Goal: Information Seeking & Learning: Learn about a topic

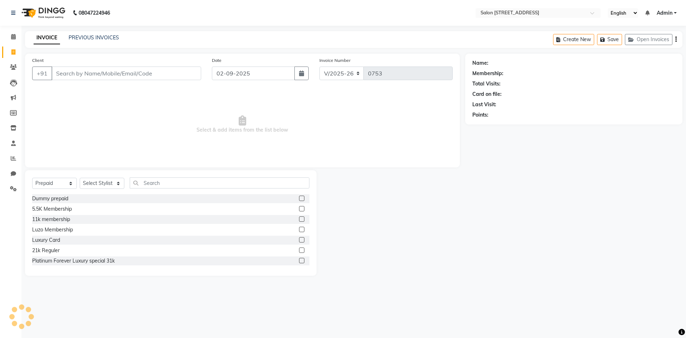
select select "7707"
select select "P"
click at [95, 38] on link "PREVIOUS INVOICES" at bounding box center [94, 37] width 50 height 6
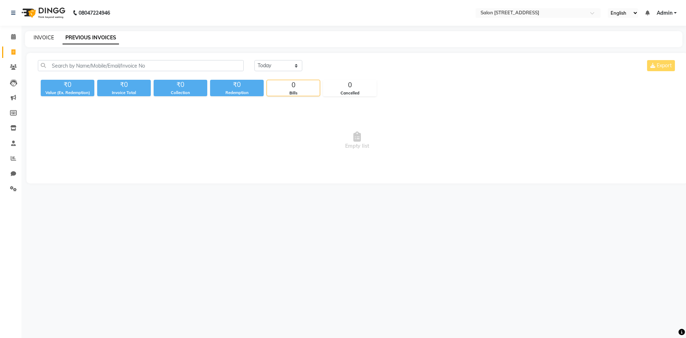
click at [48, 36] on link "INVOICE" at bounding box center [44, 37] width 20 height 6
select select "service"
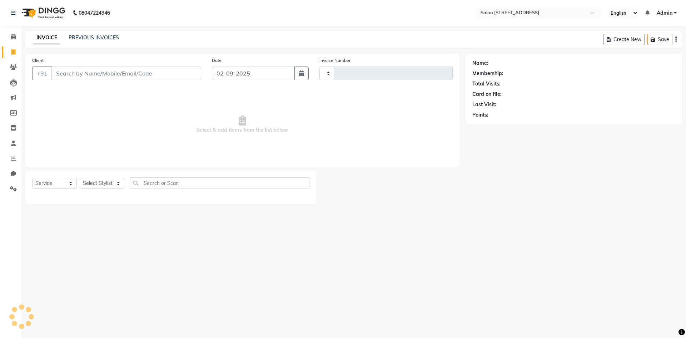
type input "0753"
select select "7707"
select select "P"
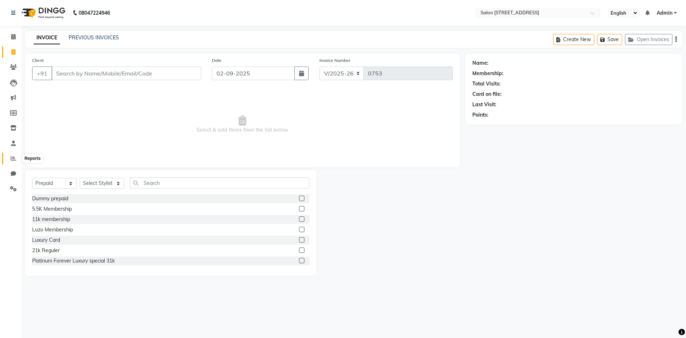
click at [12, 161] on span at bounding box center [13, 158] width 13 height 8
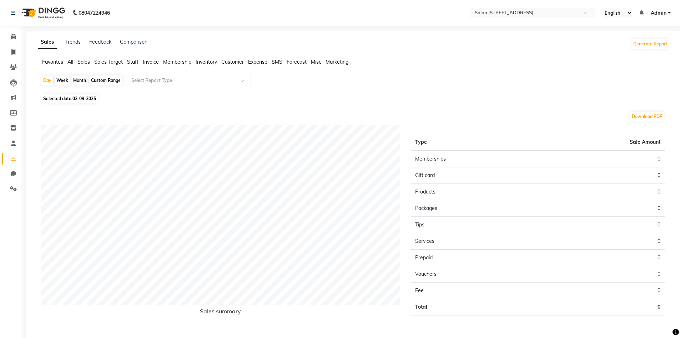
click at [132, 61] on span "Staff" at bounding box center [132, 62] width 11 height 6
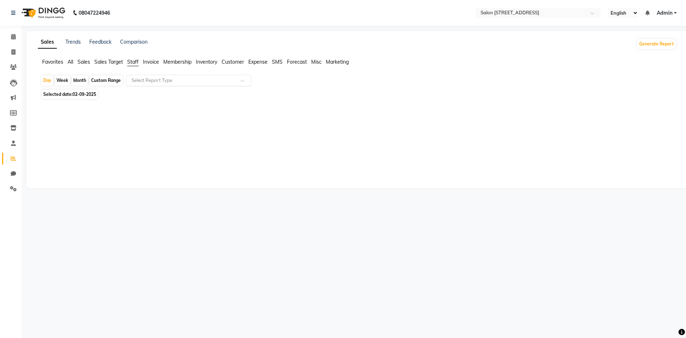
click at [158, 80] on input "text" at bounding box center [181, 80] width 103 height 7
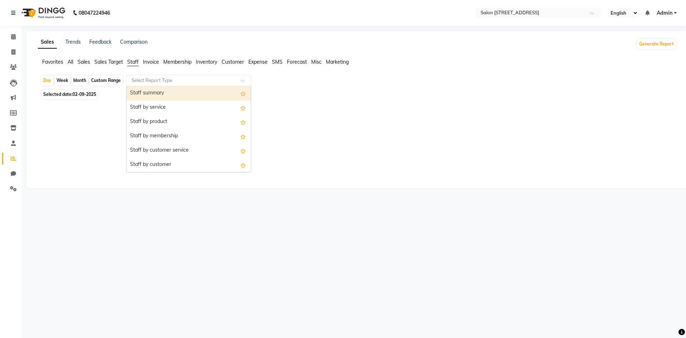
click at [157, 92] on div "Staff summary" at bounding box center [188, 93] width 124 height 14
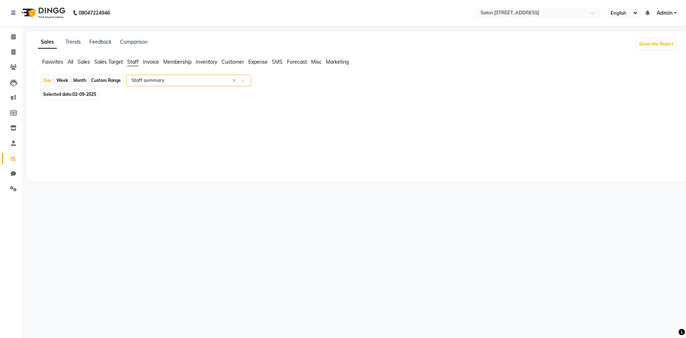
click at [64, 79] on div "Week" at bounding box center [62, 80] width 15 height 10
select select "9"
select select "2025"
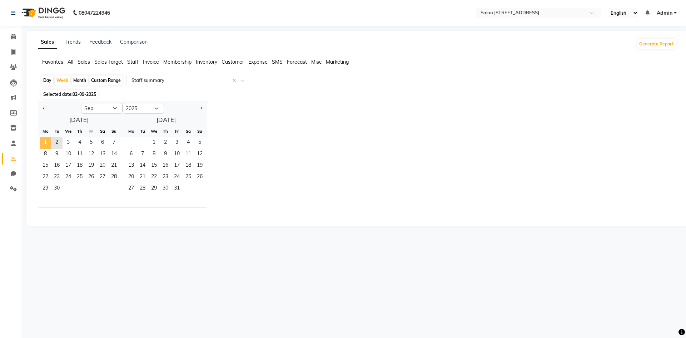
click at [44, 143] on span "1" at bounding box center [45, 142] width 11 height 11
select select "full_report"
select select "csv"
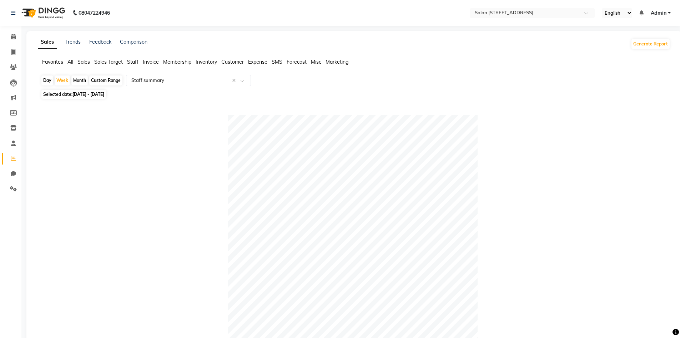
scroll to position [203, 0]
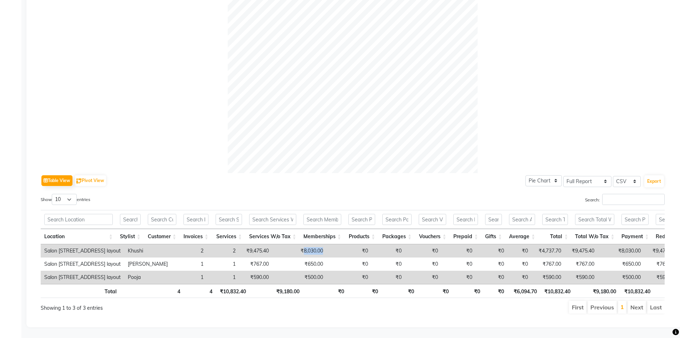
drag, startPoint x: 278, startPoint y: 239, endPoint x: 302, endPoint y: 238, distance: 23.6
click at [302, 244] on td "₹8,030.00" at bounding box center [300, 250] width 54 height 13
copy td "8,030.00"
drag, startPoint x: 284, startPoint y: 266, endPoint x: 303, endPoint y: 264, distance: 19.1
click at [303, 270] on td "₹500.00" at bounding box center [300, 276] width 54 height 13
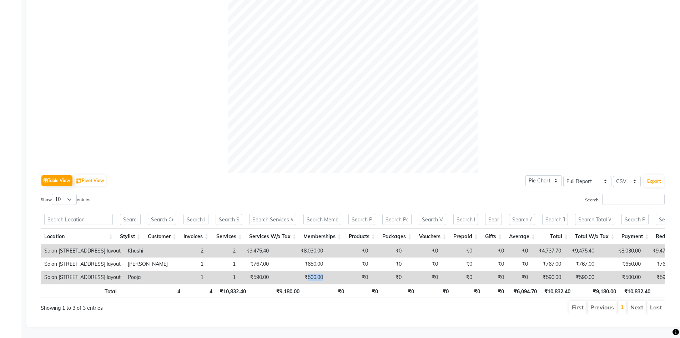
copy td "500.00"
drag, startPoint x: 279, startPoint y: 240, endPoint x: 305, endPoint y: 243, distance: 25.9
click at [305, 244] on tr "Salon 82, 7th Sector, Hsr layout Khushi 2 2 ₹9,475.40 ₹8,030.00 ₹0 ₹0 ₹0 ₹0 ₹0 …" at bounding box center [428, 250] width 775 height 13
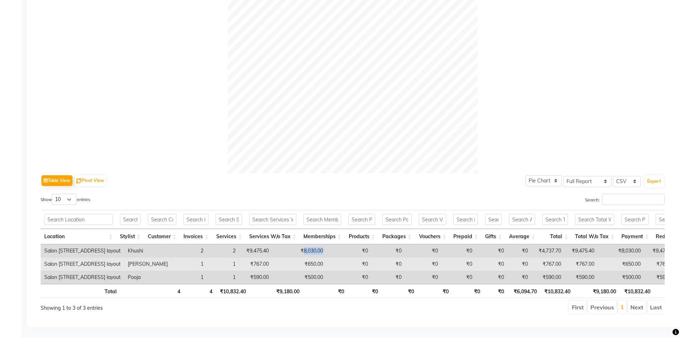
copy td "8,030.00"
drag, startPoint x: 283, startPoint y: 253, endPoint x: 301, endPoint y: 252, distance: 17.9
click at [301, 257] on td "₹650.00" at bounding box center [300, 263] width 54 height 13
click at [327, 257] on td "₹0" at bounding box center [349, 263] width 45 height 13
drag, startPoint x: 283, startPoint y: 251, endPoint x: 307, endPoint y: 252, distance: 24.3
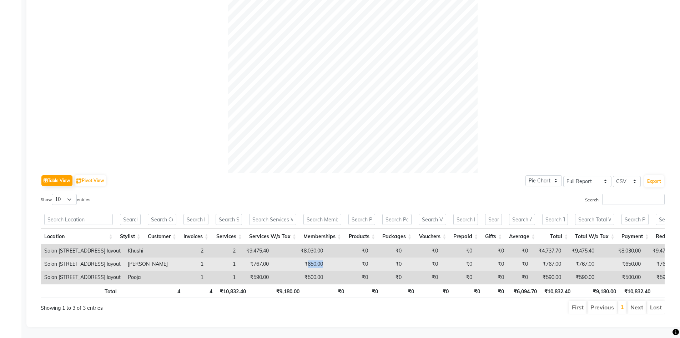
click at [307, 257] on tr "Salon 82, 7th Sector, Hsr layout Ravi 1 1 ₹767.00 ₹650.00 ₹0 ₹0 ₹0 ₹0 ₹0 ₹0 ₹76…" at bounding box center [428, 263] width 775 height 13
copy td "650.00"
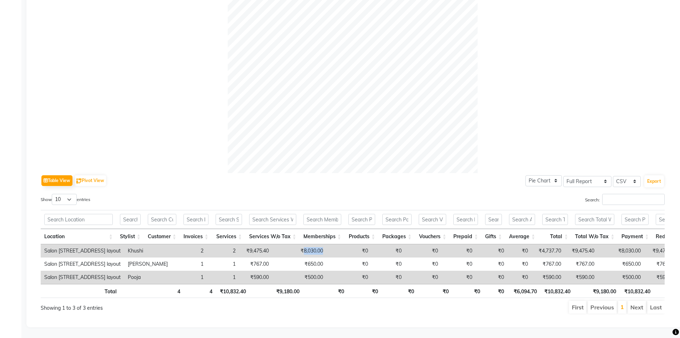
drag, startPoint x: 280, startPoint y: 239, endPoint x: 302, endPoint y: 237, distance: 22.6
click at [302, 244] on td "₹8,030.00" at bounding box center [300, 250] width 54 height 13
copy td "8,030.00"
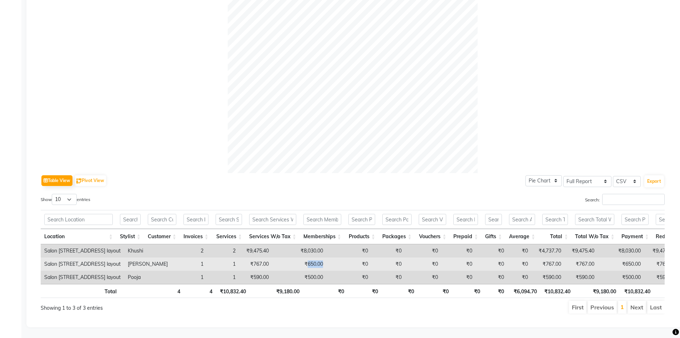
drag, startPoint x: 283, startPoint y: 252, endPoint x: 318, endPoint y: 253, distance: 35.4
click at [318, 257] on tr "Salon 82, 7th Sector, Hsr layout Ravi 1 1 ₹767.00 ₹650.00 ₹0 ₹0 ₹0 ₹0 ₹0 ₹0 ₹76…" at bounding box center [428, 263] width 775 height 13
copy td "650.00"
drag, startPoint x: 283, startPoint y: 266, endPoint x: 313, endPoint y: 259, distance: 31.1
click at [313, 259] on tbody "Salon 82, 7th Sector, Hsr layout Khushi 2 2 ₹9,475.40 ₹8,030.00 ₹0 ₹0 ₹0 ₹0 ₹0 …" at bounding box center [428, 264] width 775 height 40
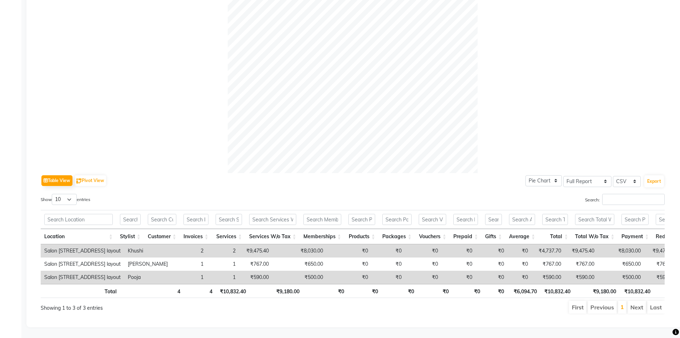
click at [296, 302] on div "Showing 1 to 3 of 3 entries" at bounding box center [167, 307] width 265 height 14
drag, startPoint x: 284, startPoint y: 265, endPoint x: 308, endPoint y: 265, distance: 24.7
click at [308, 270] on tr "Salon 82, 7th Sector, Hsr layout Pooja 1 1 ₹590.00 ₹500.00 ₹0 ₹0 ₹0 ₹0 ₹0 ₹0 ₹5…" at bounding box center [428, 276] width 775 height 13
copy td "500.00"
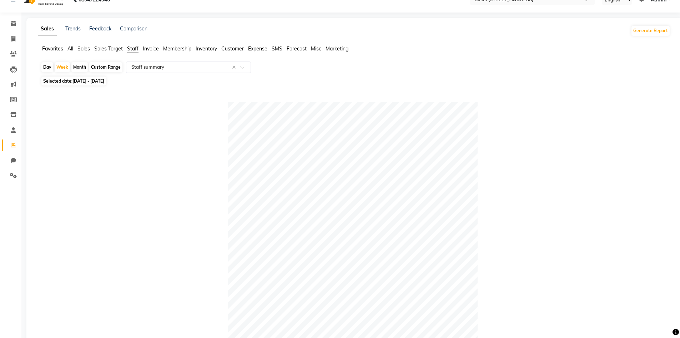
scroll to position [0, 0]
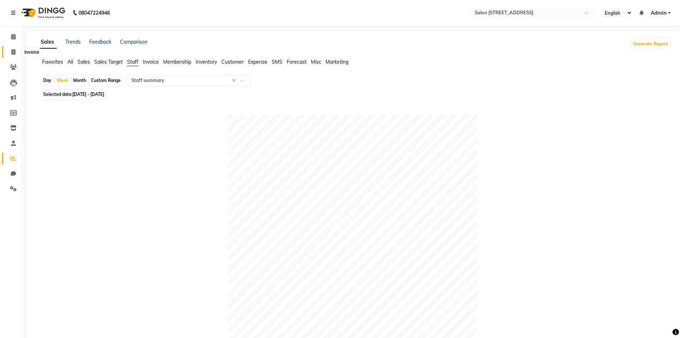
click at [11, 54] on icon at bounding box center [13, 51] width 4 height 5
select select "service"
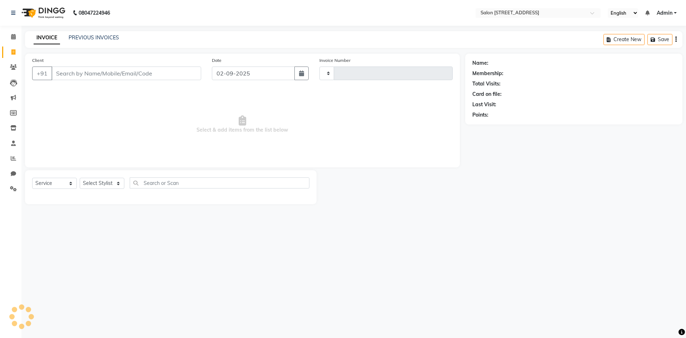
type input "0753"
select select "7707"
select select "P"
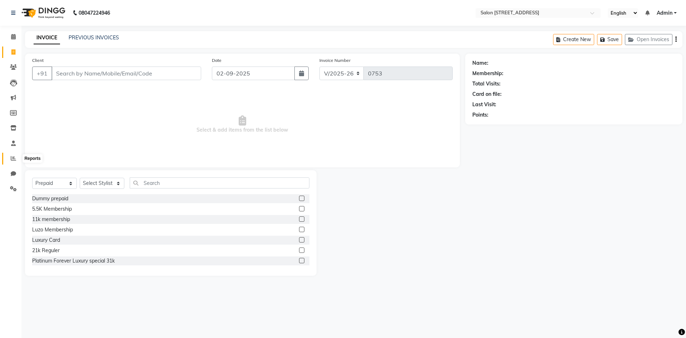
click at [13, 156] on icon at bounding box center [13, 157] width 5 height 5
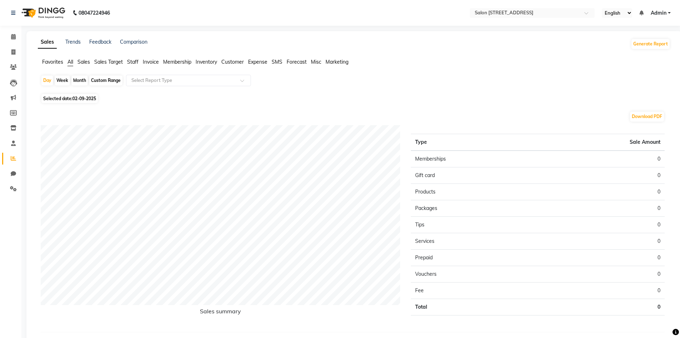
click at [134, 60] on span "Staff" at bounding box center [132, 62] width 11 height 6
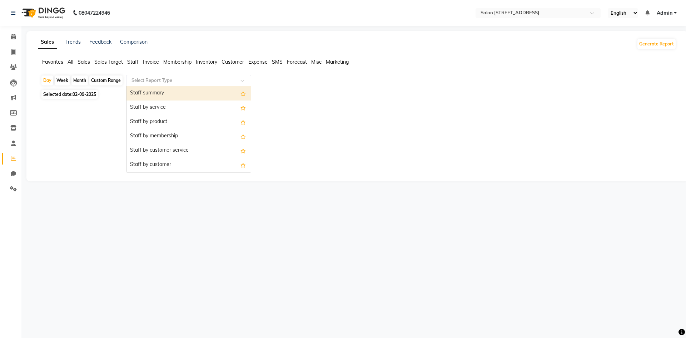
click at [147, 80] on input "text" at bounding box center [181, 80] width 103 height 7
click at [149, 90] on div "Staff summary" at bounding box center [188, 93] width 124 height 14
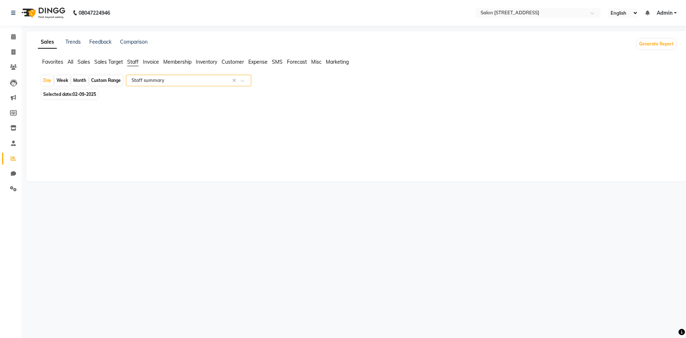
click at [64, 79] on div "Week" at bounding box center [62, 80] width 15 height 10
select select "9"
select select "2025"
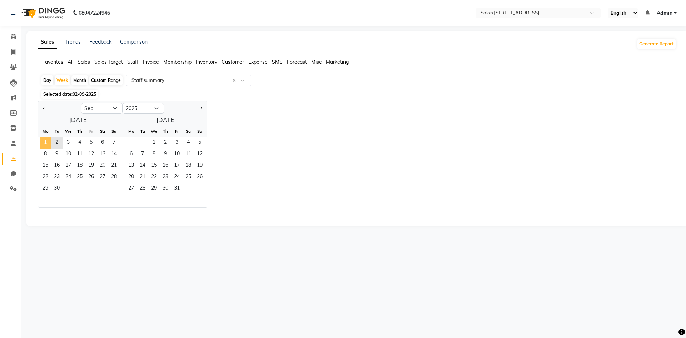
click at [42, 138] on span "1" at bounding box center [45, 142] width 11 height 11
select select "full_report"
select select "csv"
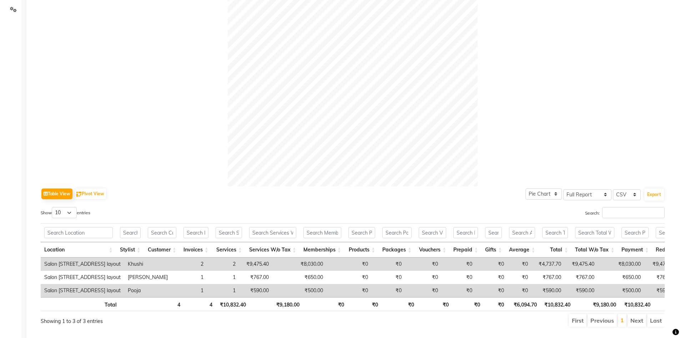
scroll to position [203, 0]
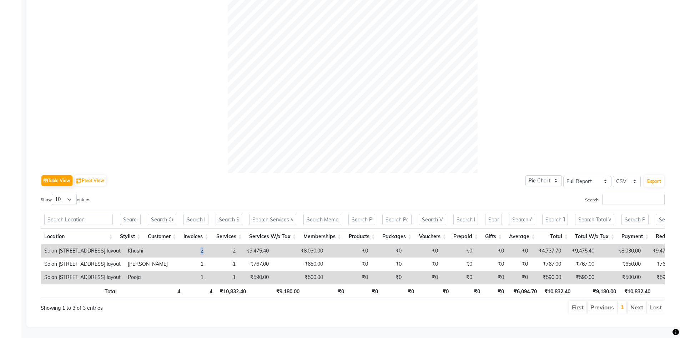
drag, startPoint x: 175, startPoint y: 239, endPoint x: 179, endPoint y: 239, distance: 4.6
click at [179, 244] on td "2" at bounding box center [189, 250] width 36 height 13
copy td "2"
